Goal: Task Accomplishment & Management: Manage account settings

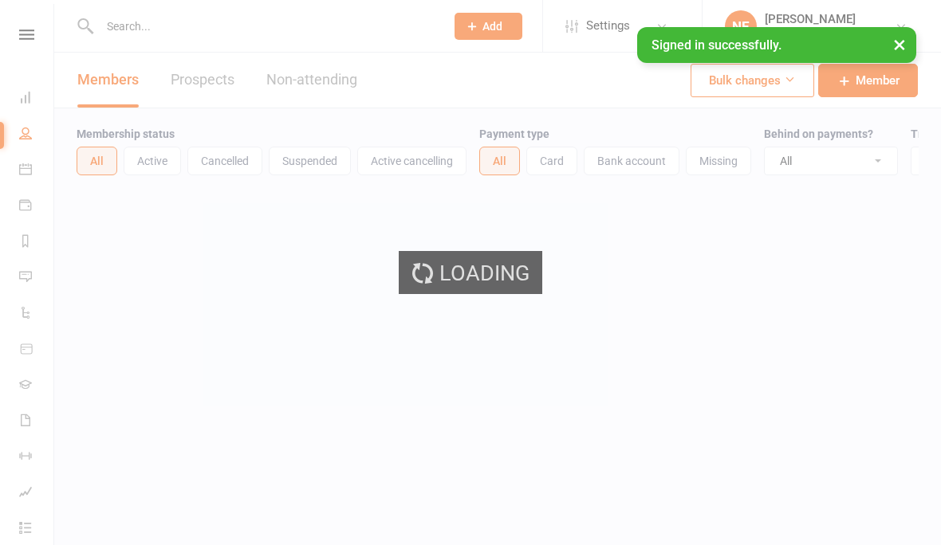
select select "100"
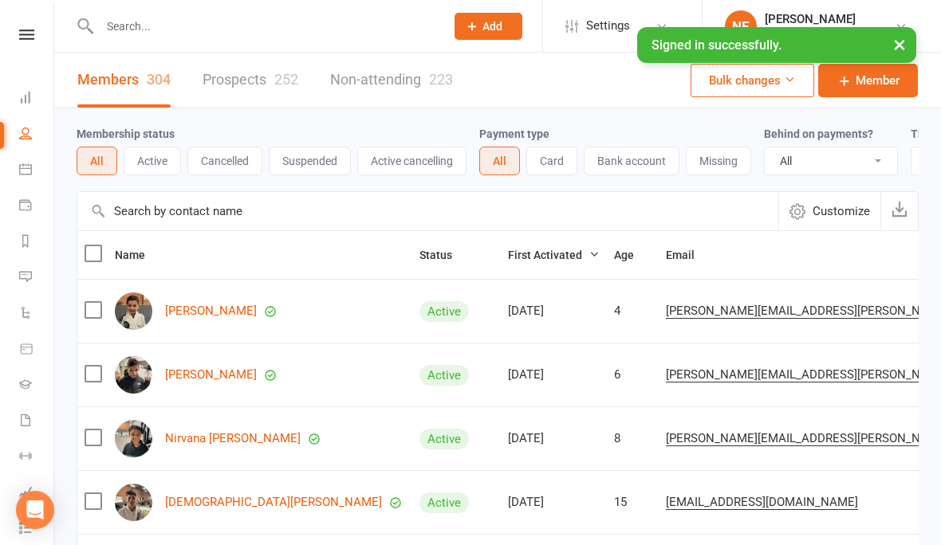
click at [283, 78] on div "252" at bounding box center [286, 79] width 24 height 17
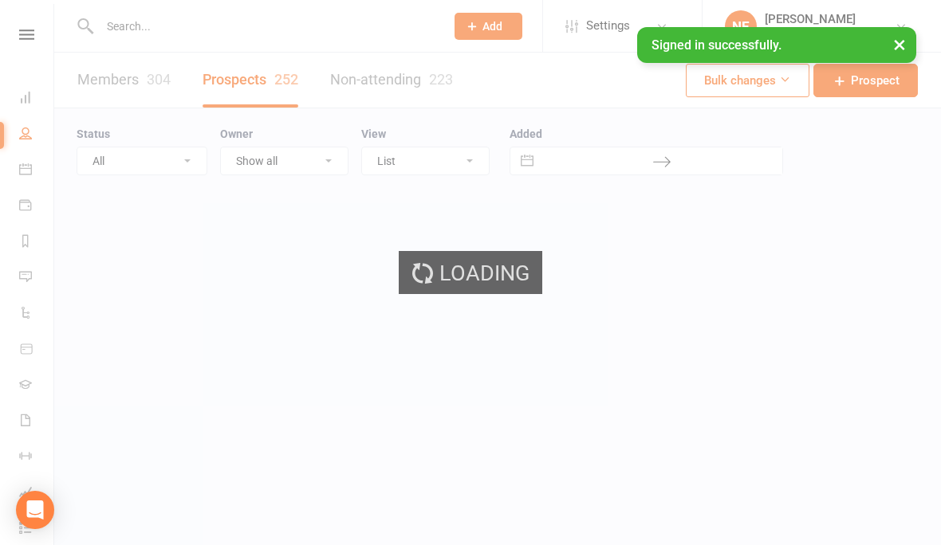
select select "100"
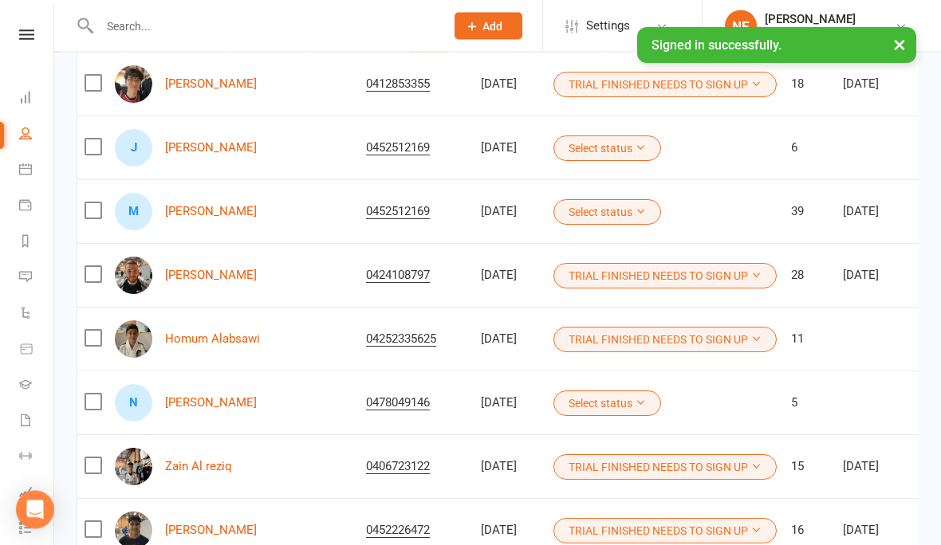
scroll to position [801, 0]
click at [24, 415] on icon at bounding box center [25, 420] width 13 height 13
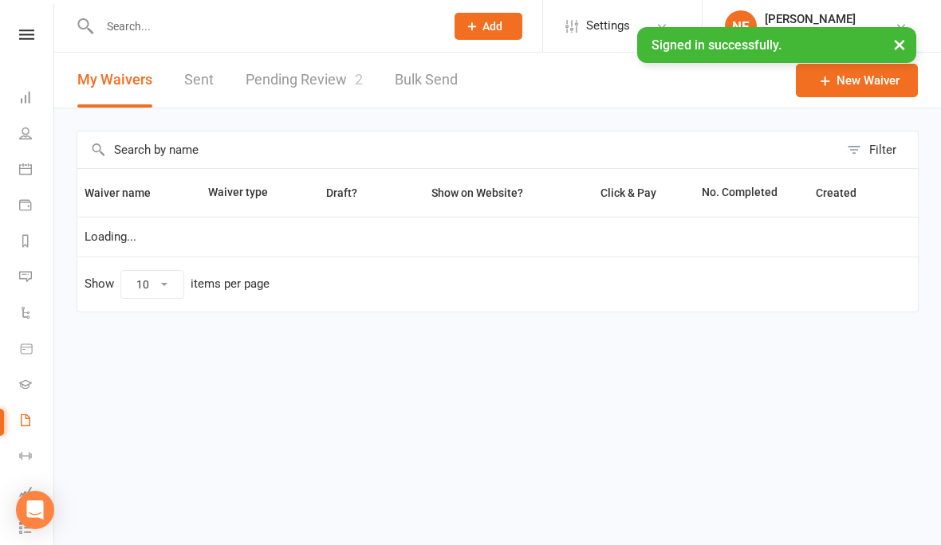
click at [290, 85] on link "Pending Review 2" at bounding box center [304, 80] width 117 height 55
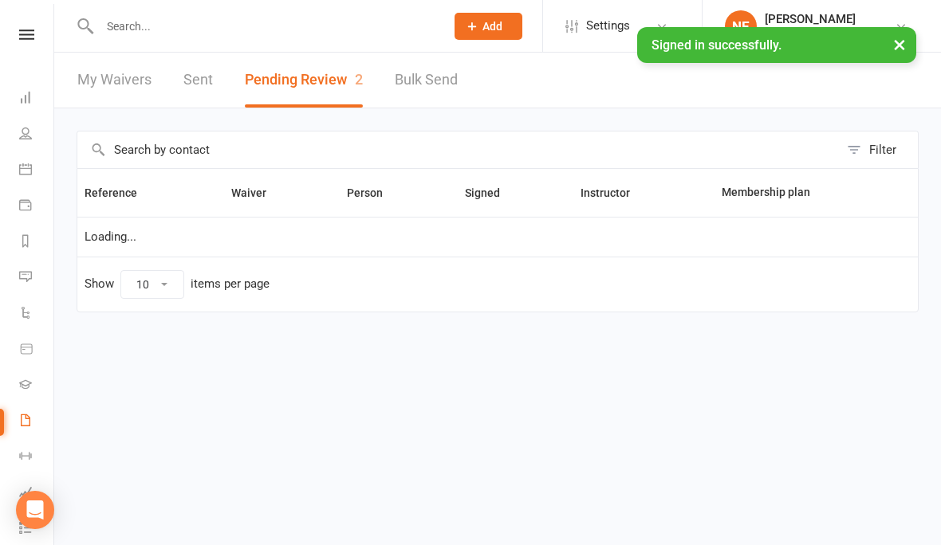
select select "25"
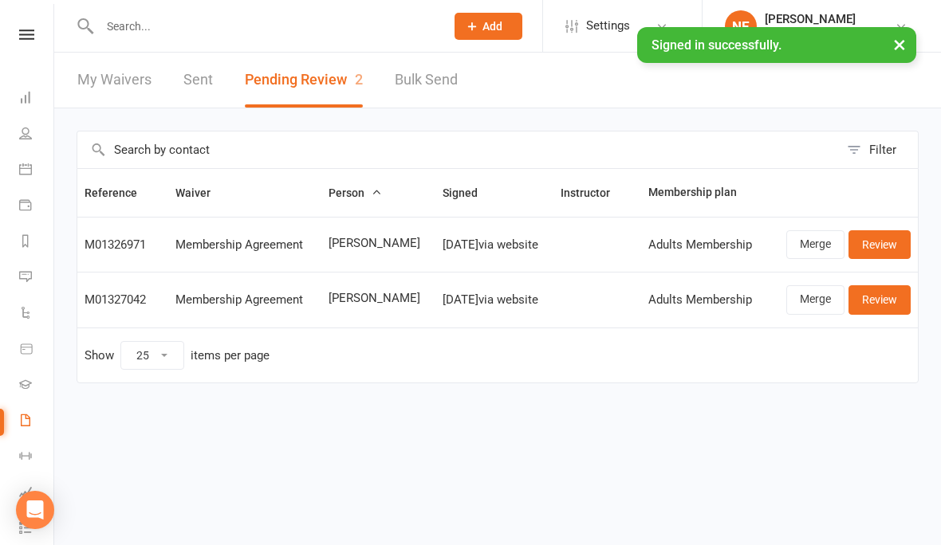
click at [22, 125] on link "People" at bounding box center [37, 135] width 36 height 36
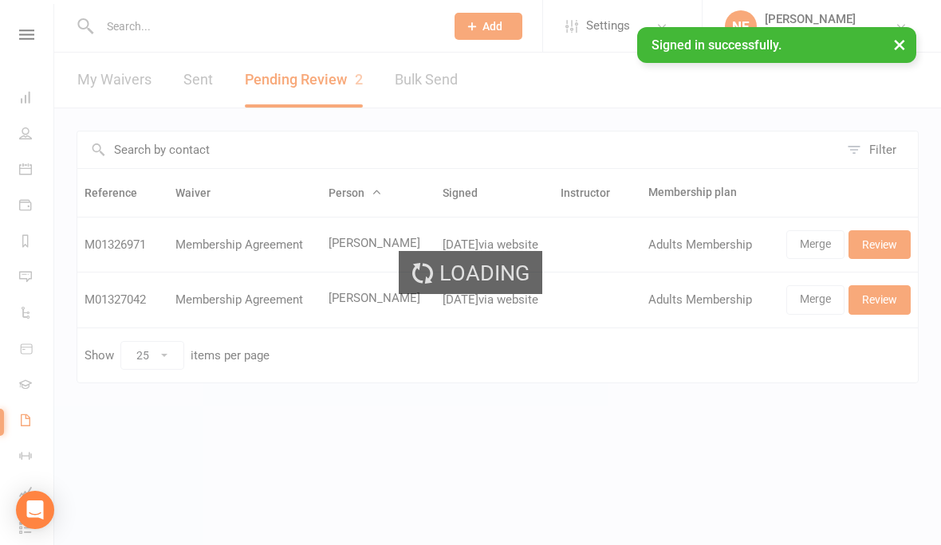
select select "100"
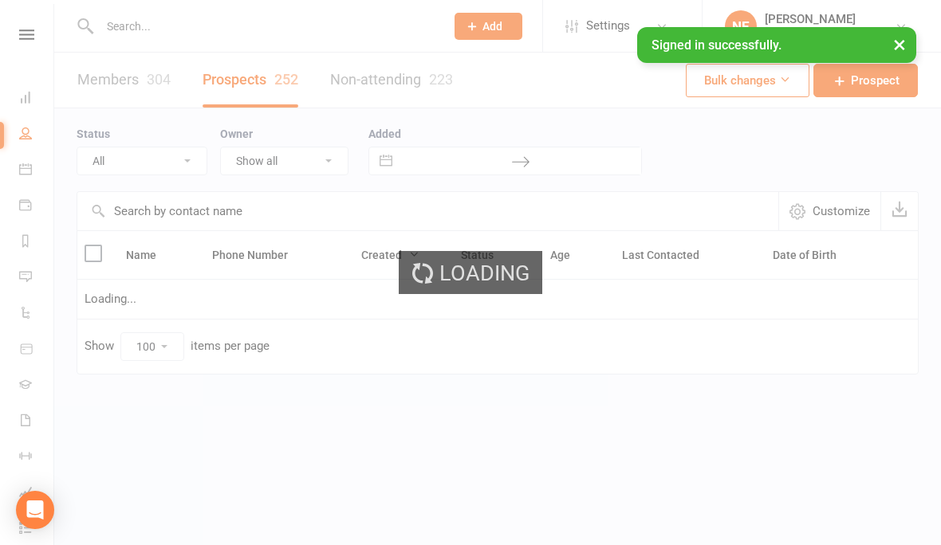
click at [25, 417] on div "Loading" at bounding box center [470, 272] width 941 height 545
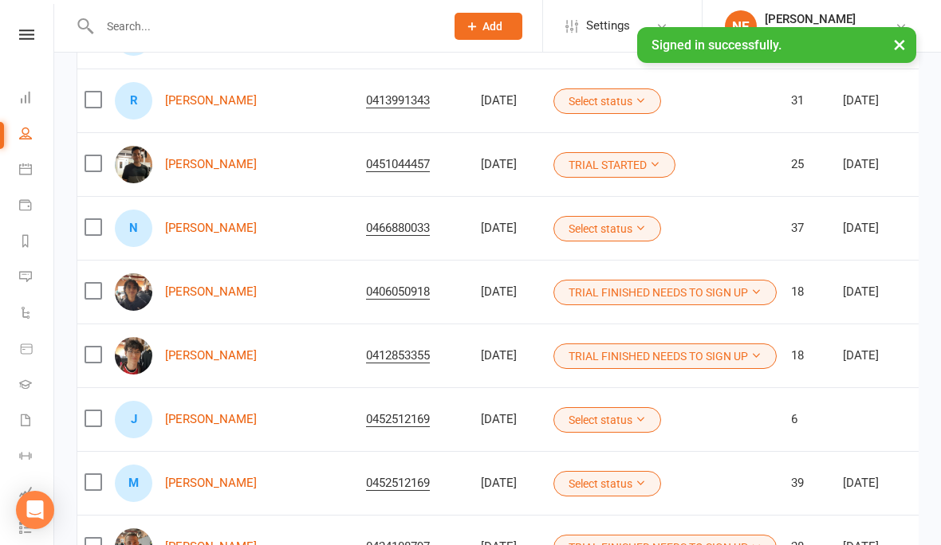
click at [215, 409] on div "J Jose Echeverria" at bounding box center [233, 419] width 237 height 37
click at [206, 425] on link "Jose Echeverria" at bounding box center [211, 420] width 92 height 14
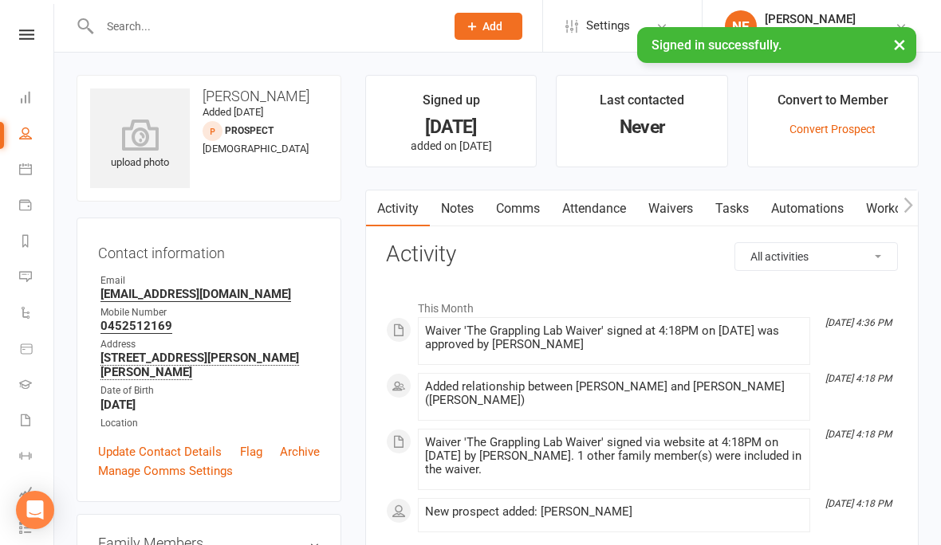
click at [922, 394] on main "Signed up 5 days ago added on 7 Aug 2025 Last contacted Never Convert to Member…" at bounding box center [641, 330] width 577 height 511
click at [128, 131] on icon at bounding box center [140, 135] width 100 height 32
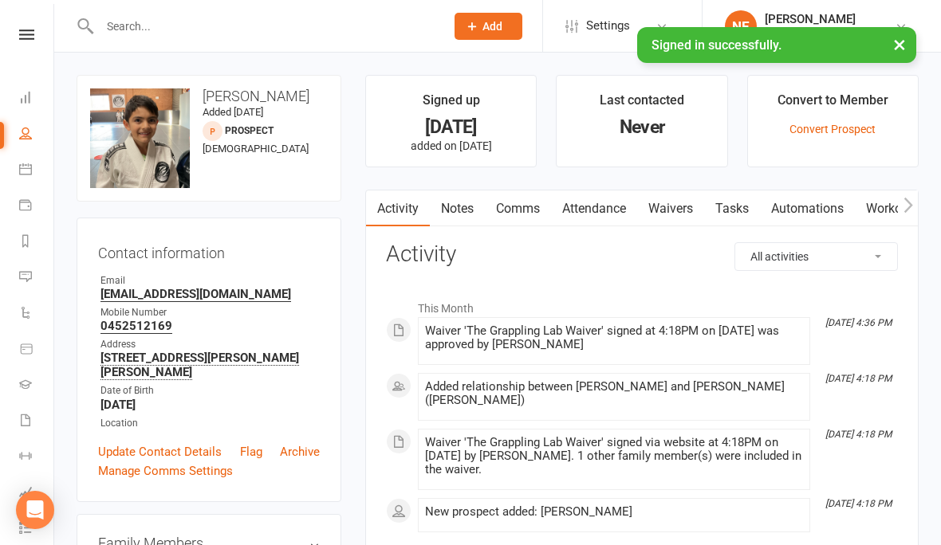
click at [13, 132] on li "People" at bounding box center [26, 135] width 53 height 36
click at [41, 127] on link "People" at bounding box center [37, 135] width 36 height 36
select select "100"
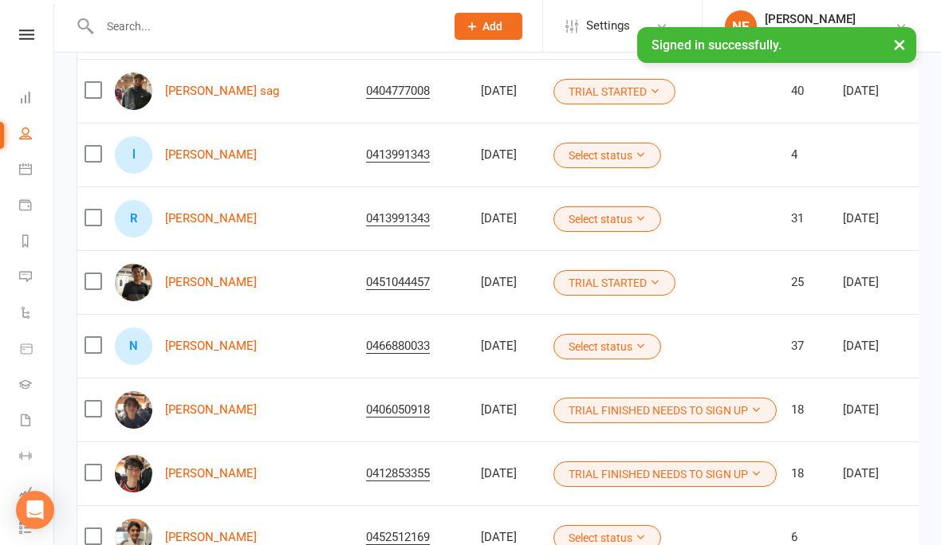
scroll to position [470, 0]
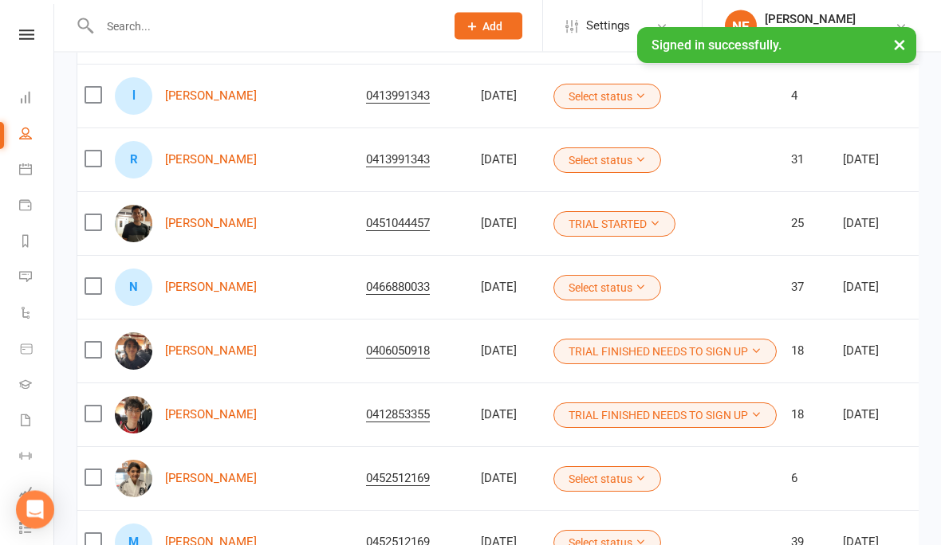
click at [572, 474] on button "Select status" at bounding box center [607, 480] width 108 height 26
click at [487, 542] on link "TRIAL STARTED" at bounding box center [511, 545] width 222 height 32
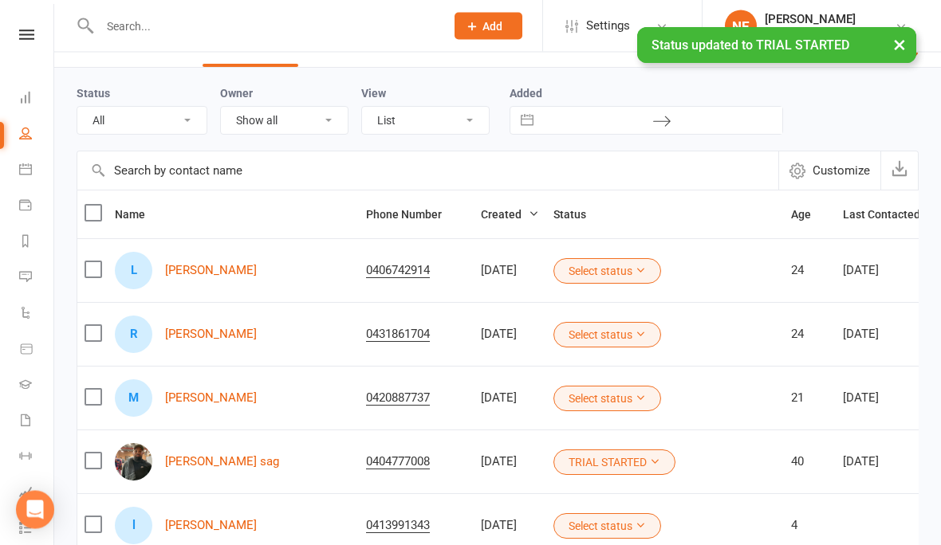
scroll to position [41, 0]
